Goal: Information Seeking & Learning: Learn about a topic

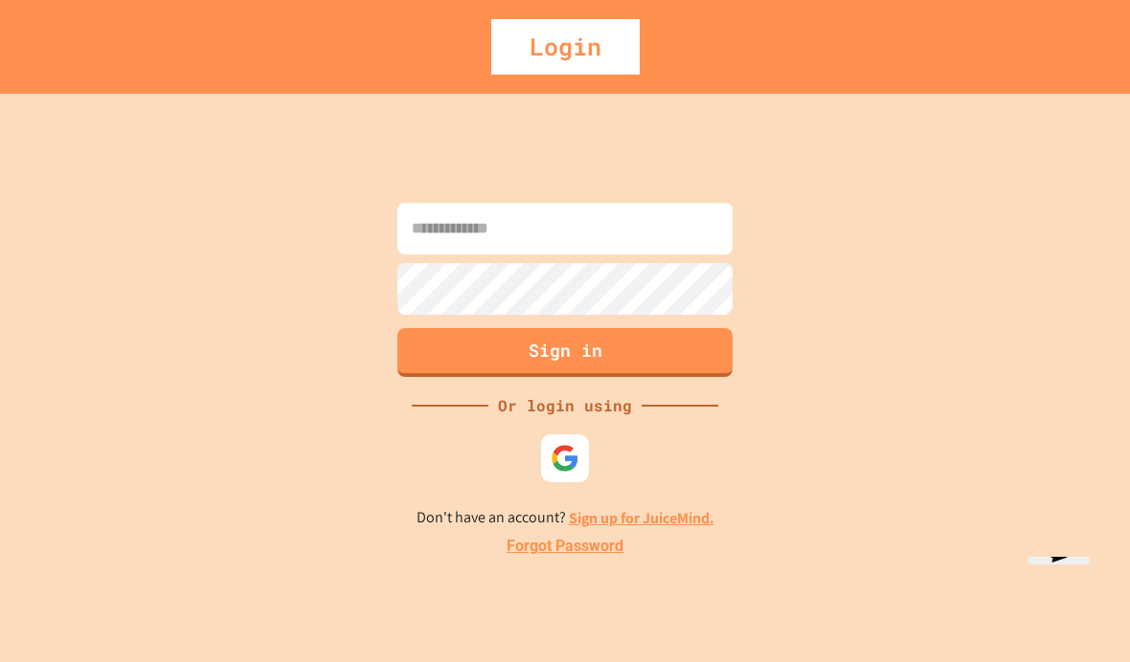
click at [439, 255] on input at bounding box center [564, 229] width 335 height 52
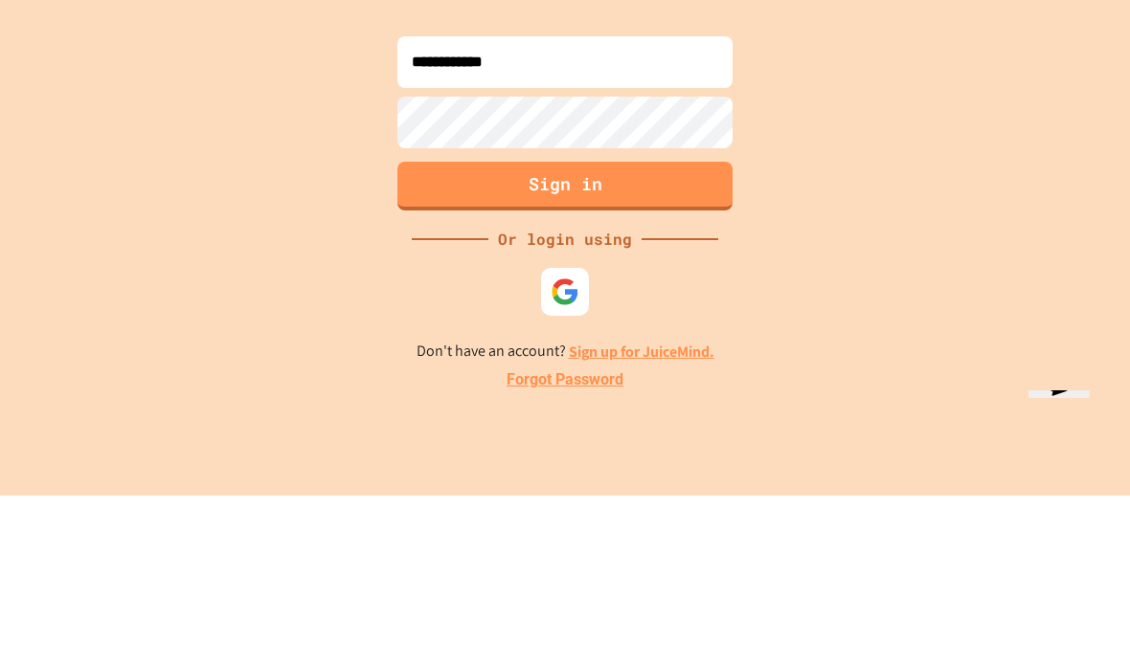
scroll to position [79, 0]
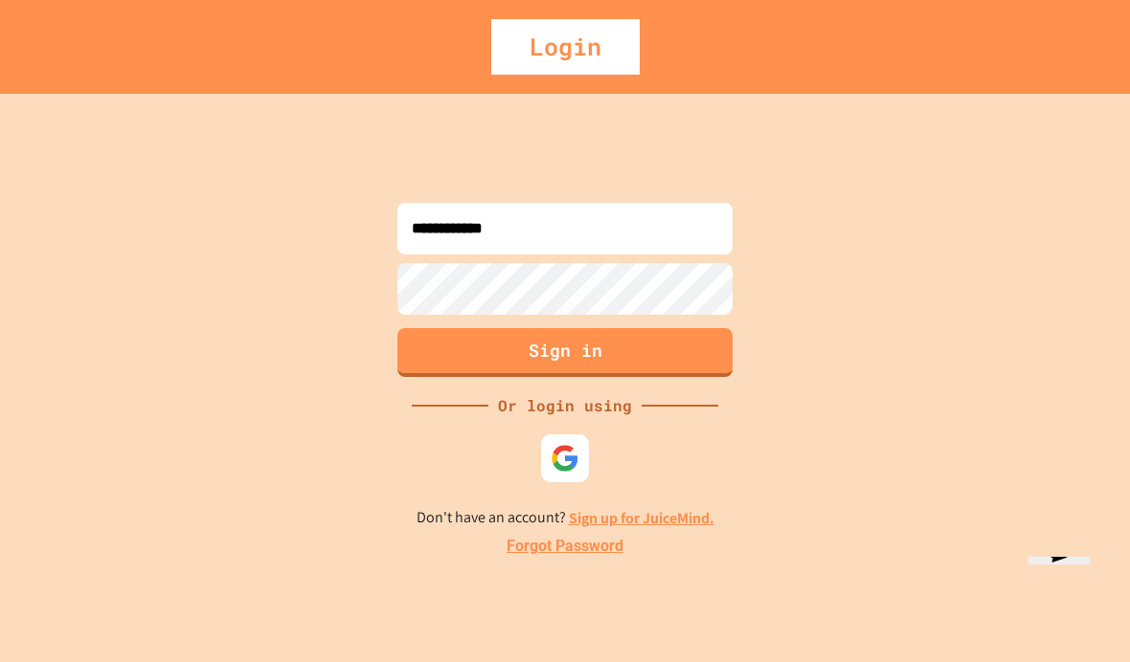
click at [667, 203] on input "**********" at bounding box center [564, 229] width 335 height 52
type input "**********"
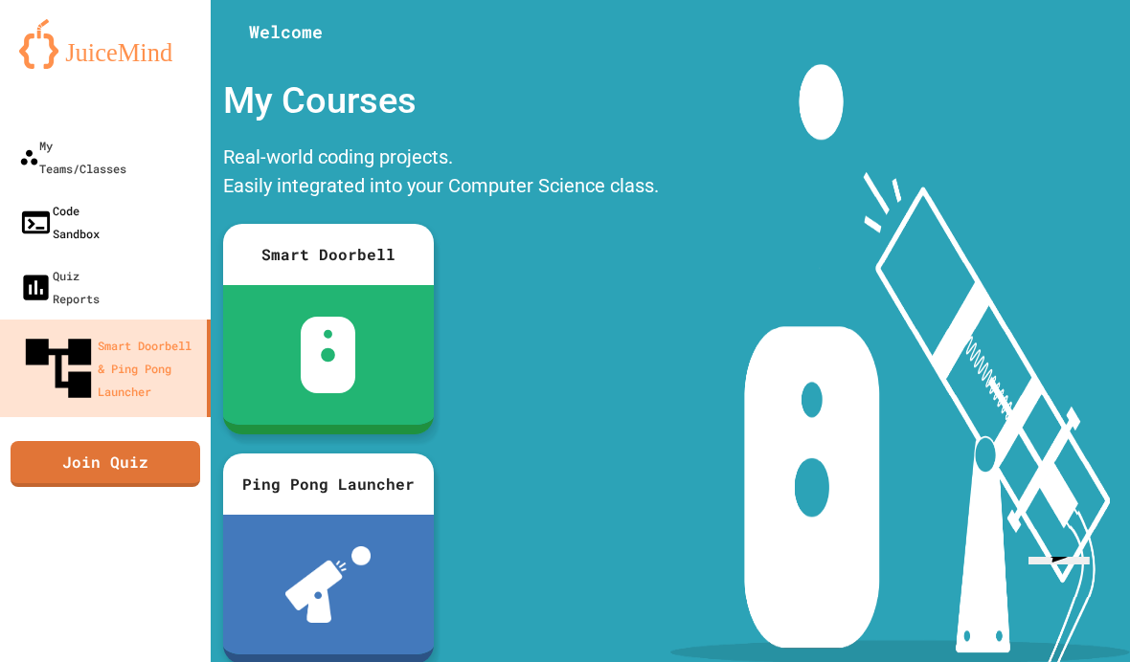
click at [71, 199] on div "Code Sandbox" at bounding box center [59, 222] width 80 height 46
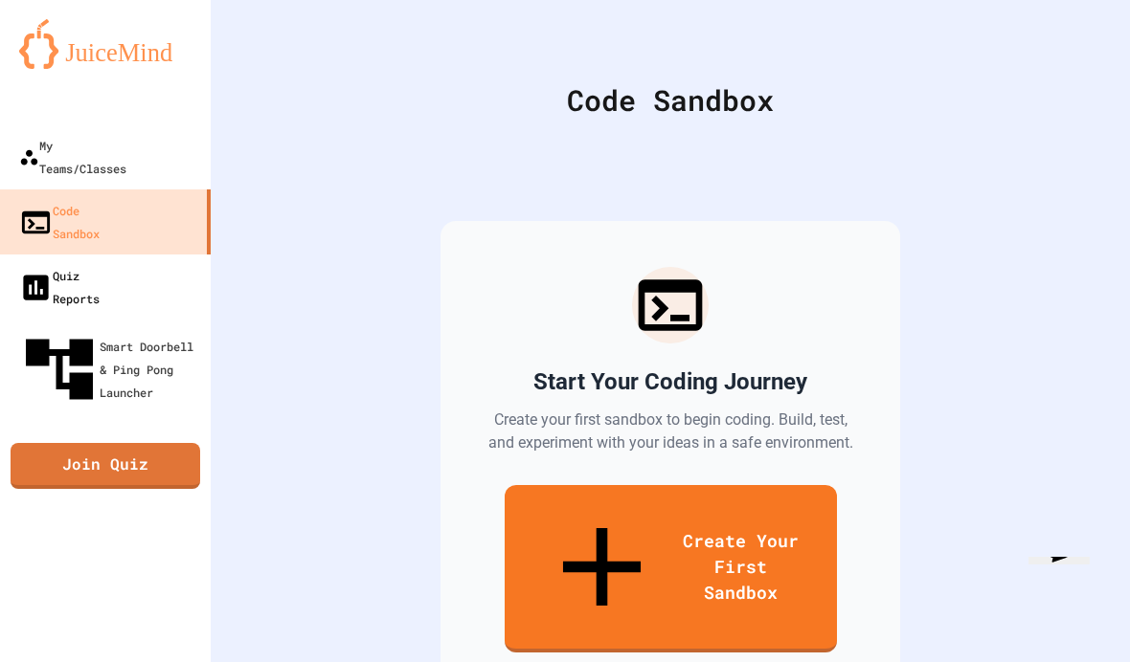
click at [66, 264] on div "Quiz Reports" at bounding box center [59, 287] width 80 height 46
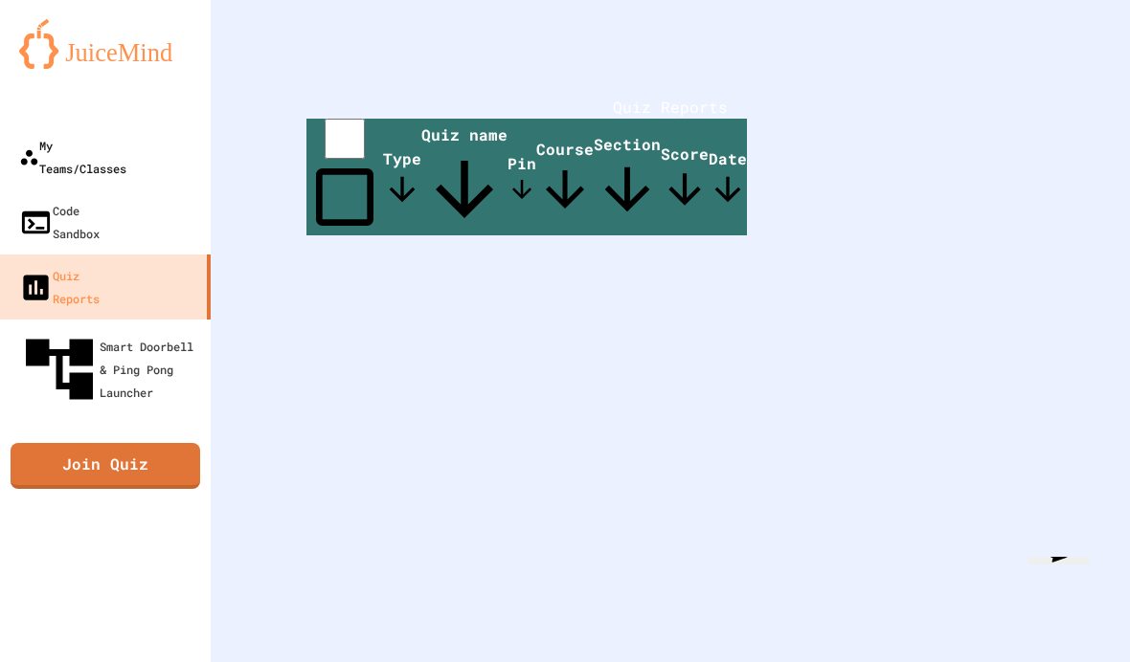
click at [82, 134] on div "My Teams/Classes" at bounding box center [72, 157] width 107 height 46
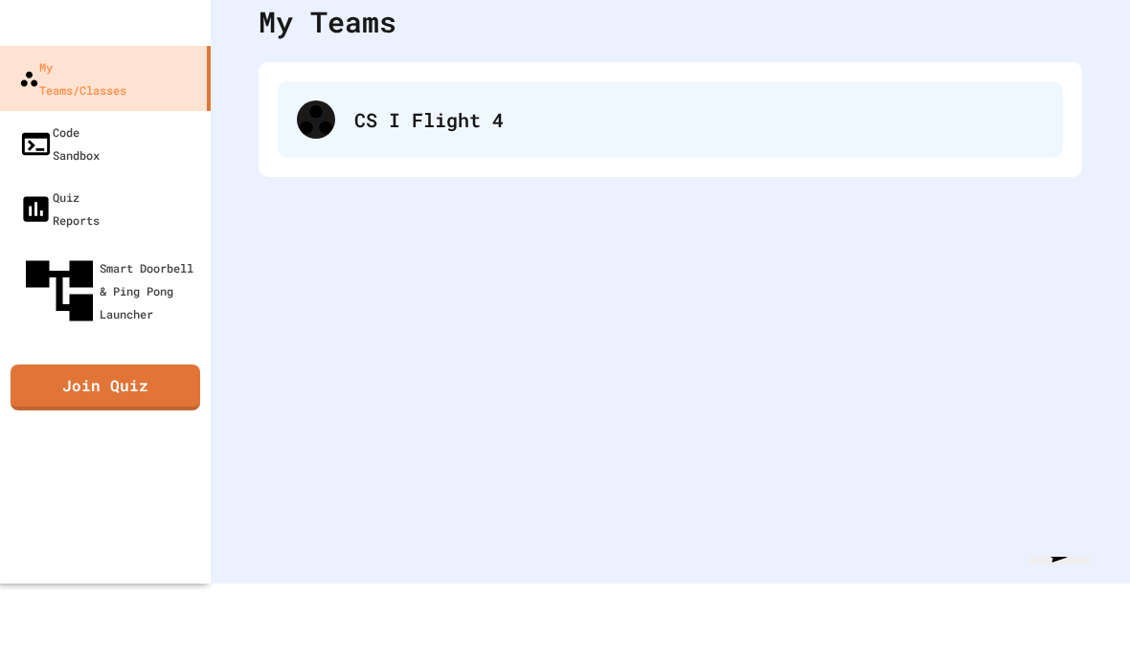
click at [345, 140] on div "CS I Flight 4" at bounding box center [670, 119] width 785 height 77
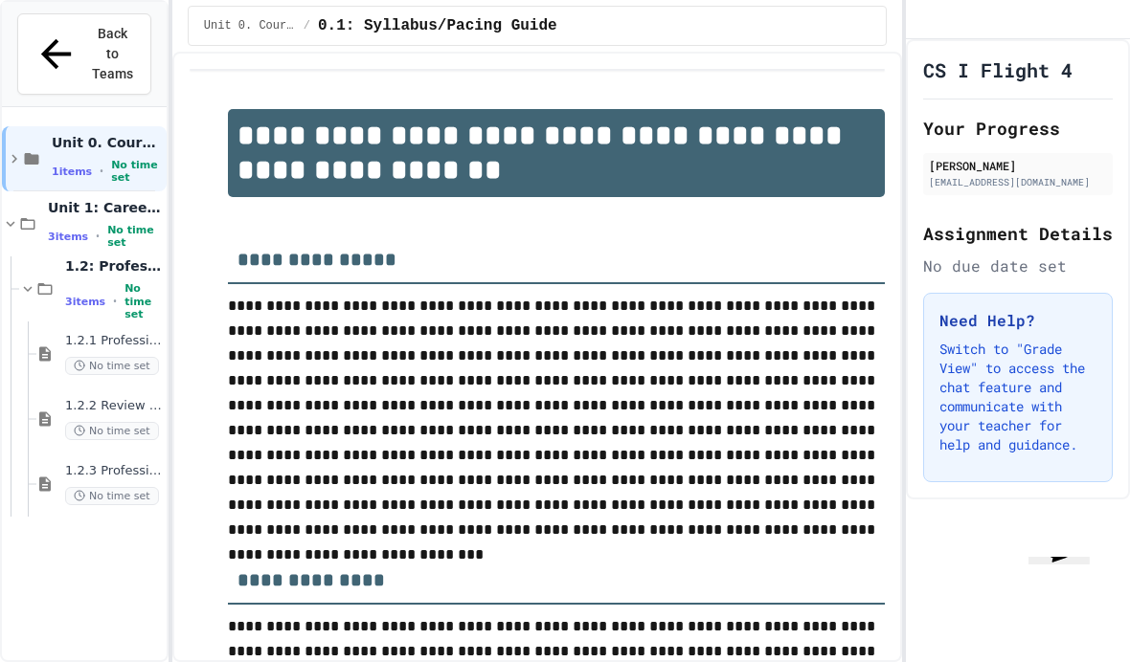
scroll to position [88, 0]
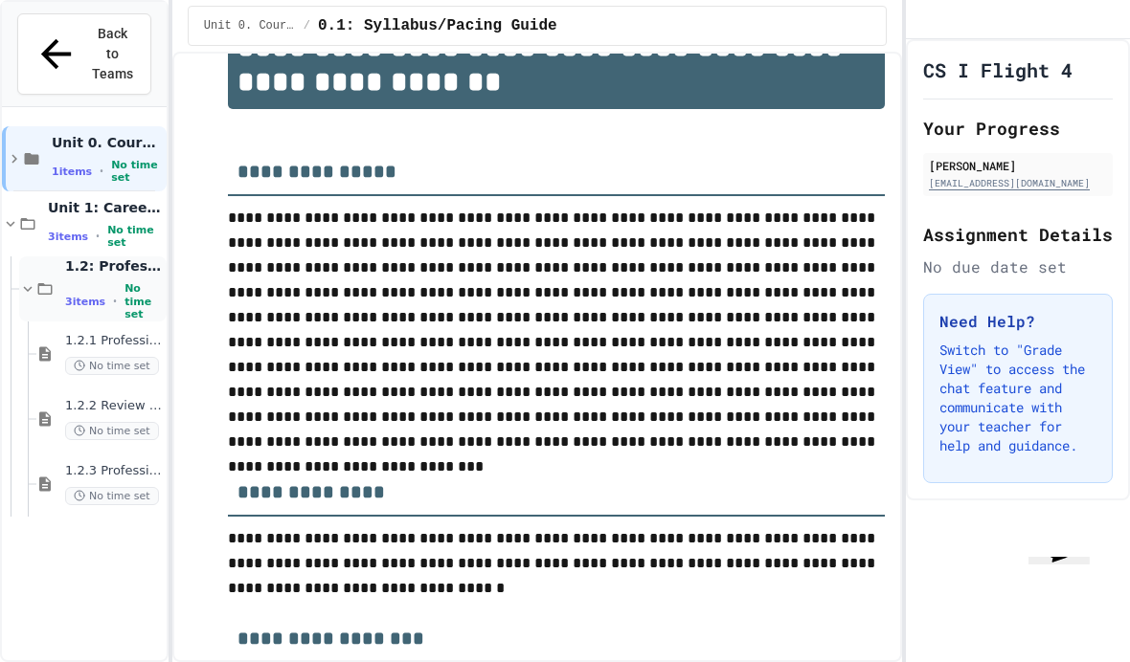
click at [109, 282] on div "3 items • No time set" at bounding box center [114, 301] width 98 height 38
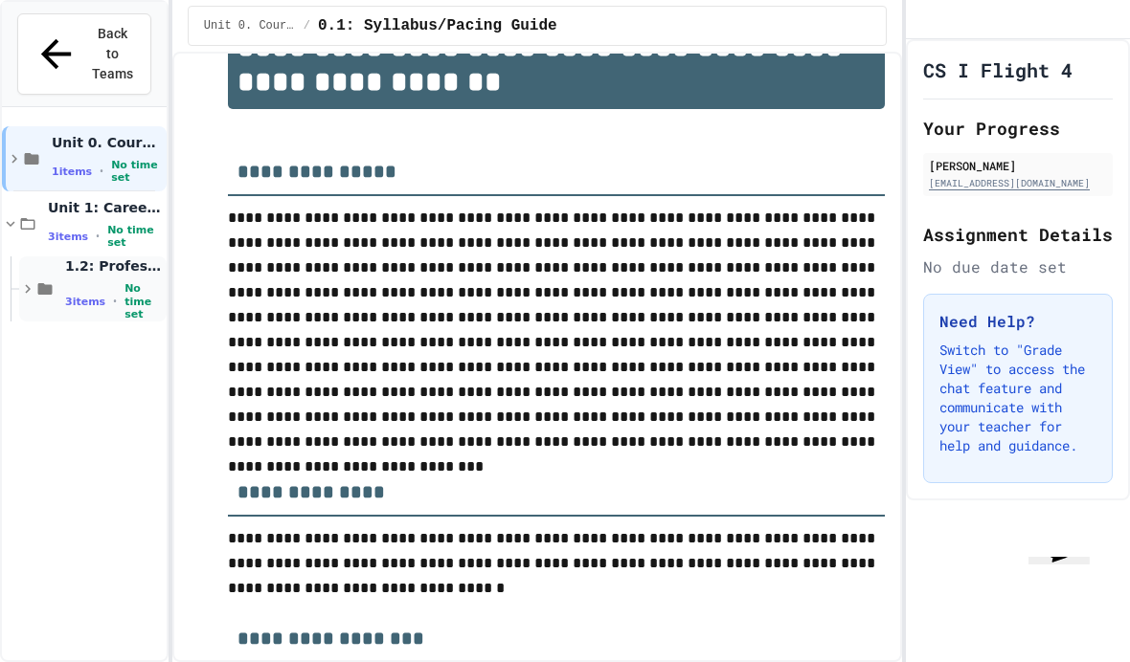
click at [91, 258] on span "1.2: Professional Communication" at bounding box center [114, 266] width 98 height 17
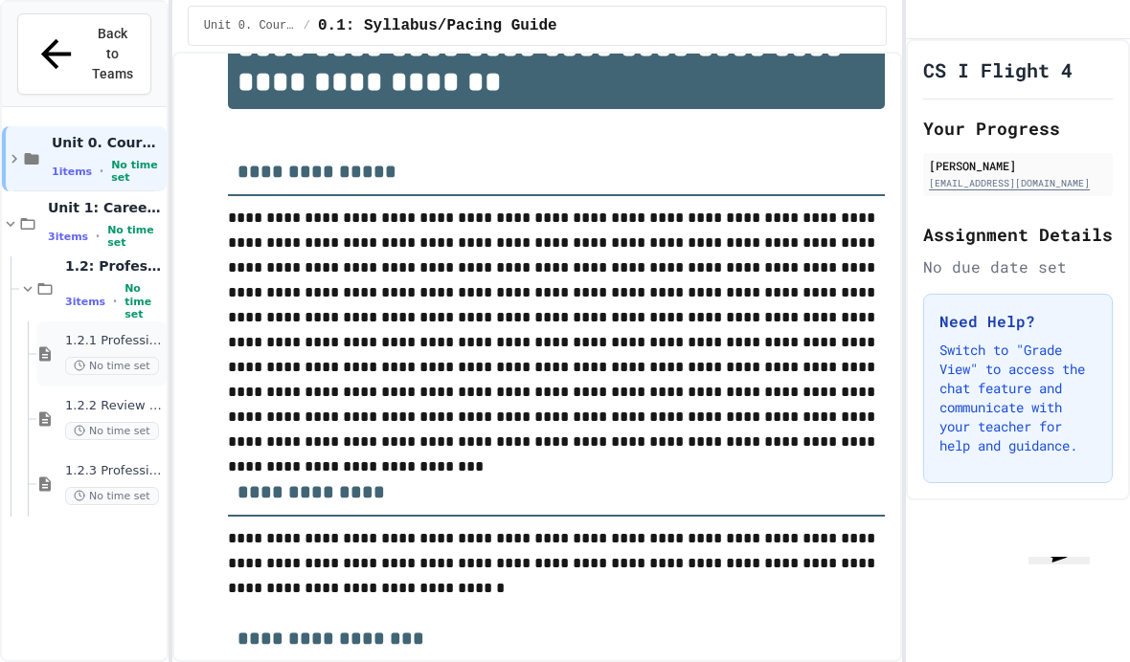
click at [99, 333] on span "1.2.1 Professional Communication" at bounding box center [114, 341] width 98 height 16
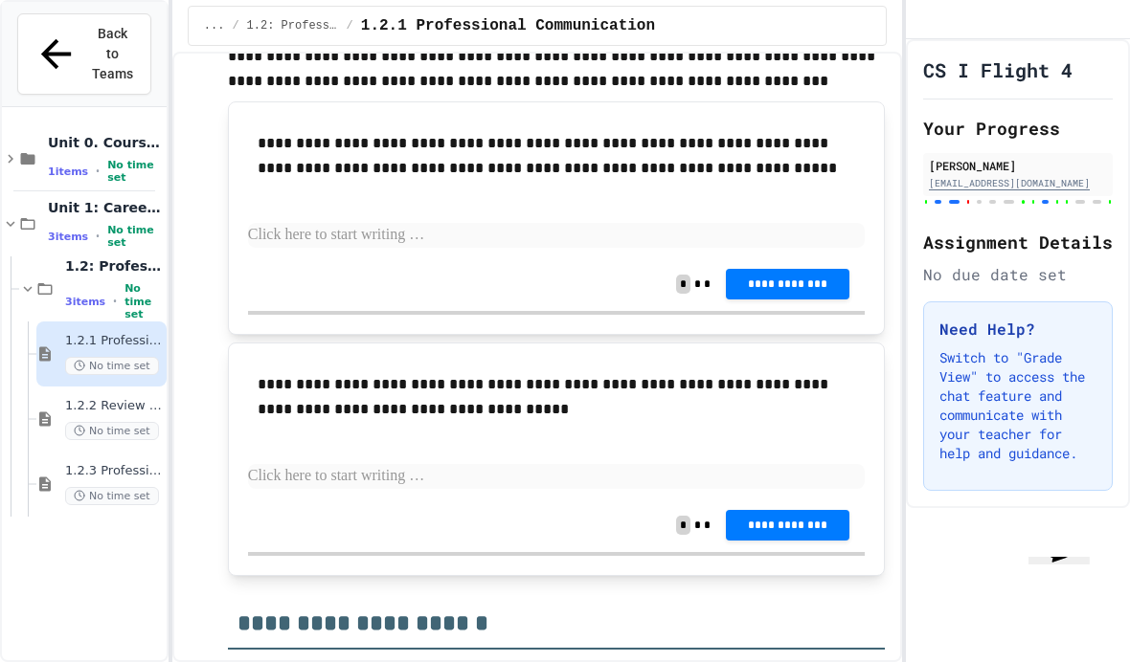
scroll to position [4302, 0]
click at [981, 56] on h1 "CS I Flight 4" at bounding box center [997, 69] width 149 height 27
